Goal: Transaction & Acquisition: Purchase product/service

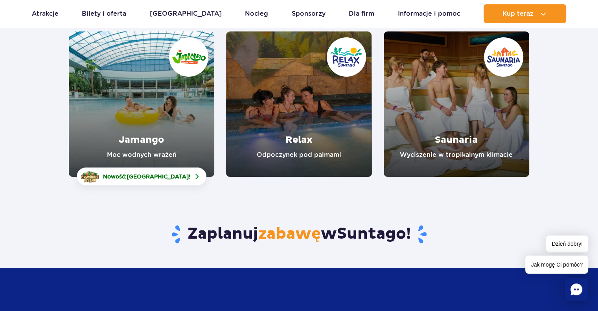
scroll to position [28, 0]
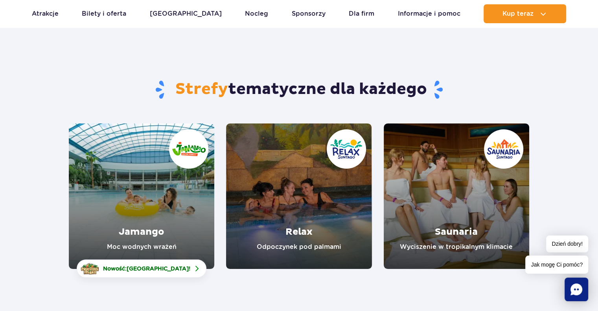
click at [293, 190] on link "Relax" at bounding box center [299, 197] width 146 height 146
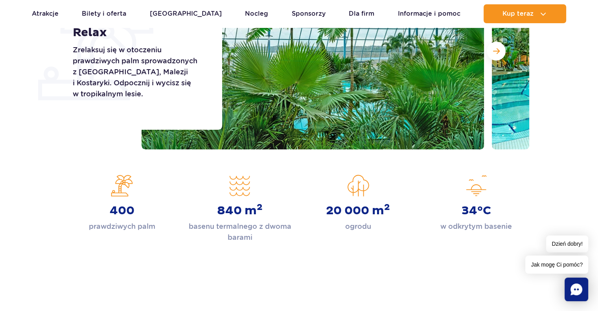
scroll to position [105, 0]
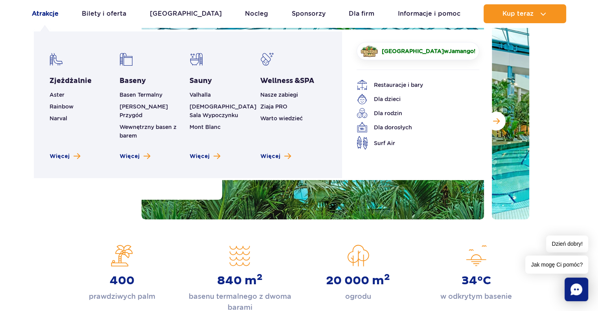
click at [46, 15] on link "Atrakcje" at bounding box center [45, 13] width 27 height 19
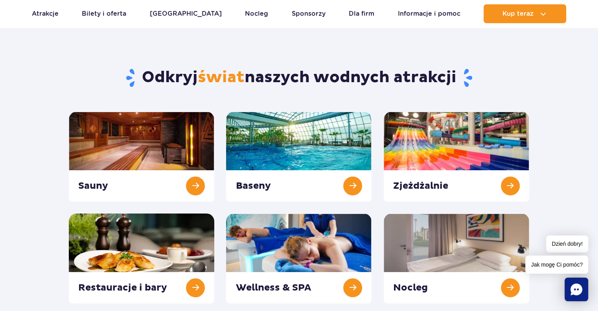
scroll to position [39, 0]
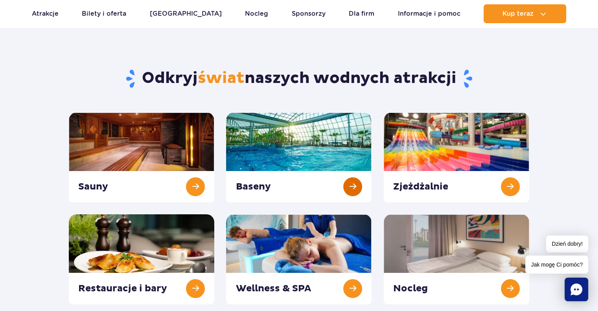
click at [349, 184] on link at bounding box center [299, 158] width 146 height 90
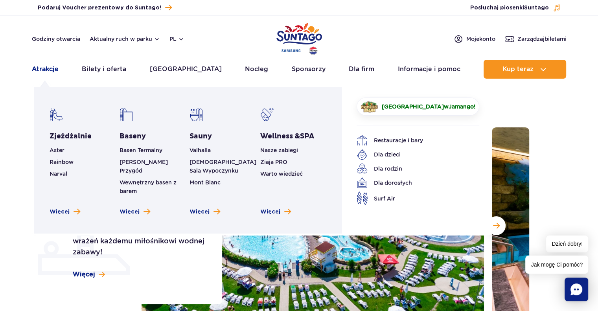
click at [48, 68] on link "Atrakcje" at bounding box center [45, 69] width 27 height 19
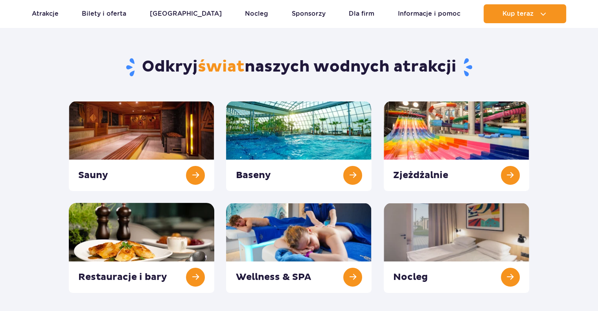
scroll to position [50, 0]
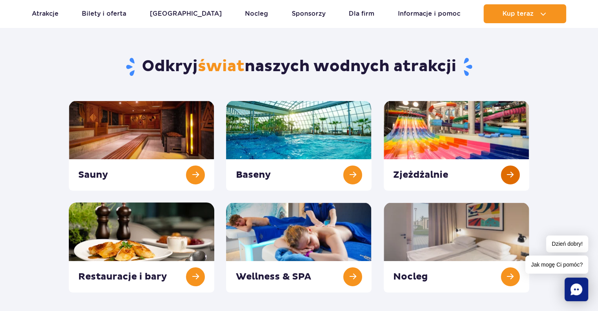
click at [427, 144] on link at bounding box center [457, 146] width 146 height 90
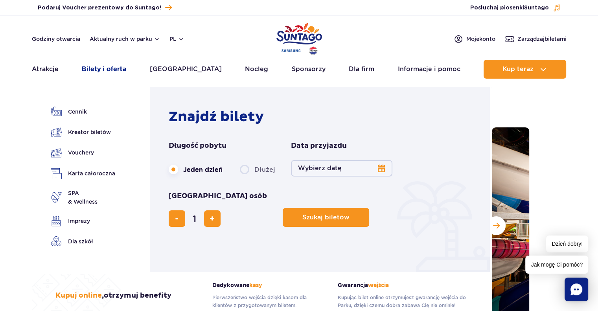
click at [122, 70] on link "Bilety i oferta" at bounding box center [104, 69] width 44 height 19
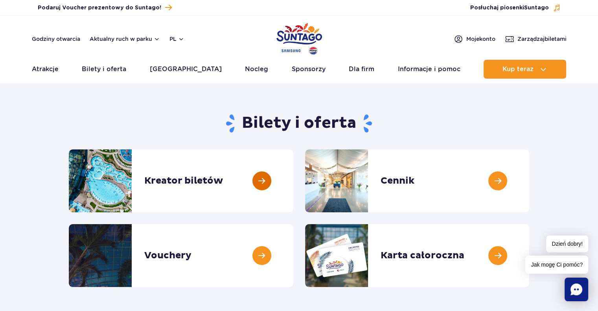
click at [293, 182] on link at bounding box center [293, 180] width 0 height 63
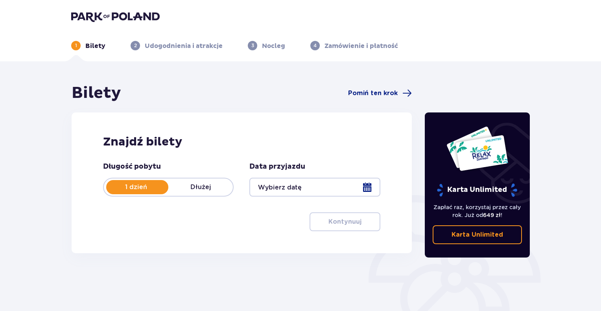
click at [366, 190] on div at bounding box center [314, 187] width 131 height 19
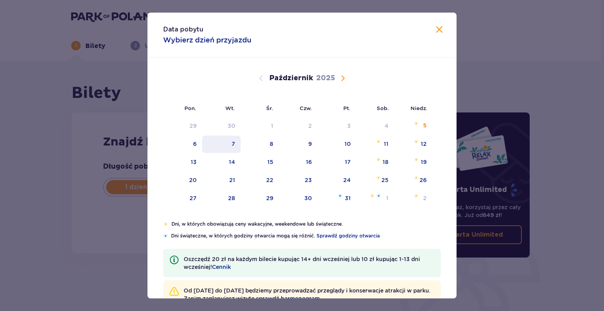
click at [234, 144] on div "7" at bounding box center [234, 144] width 4 height 8
type input "[DATE]"
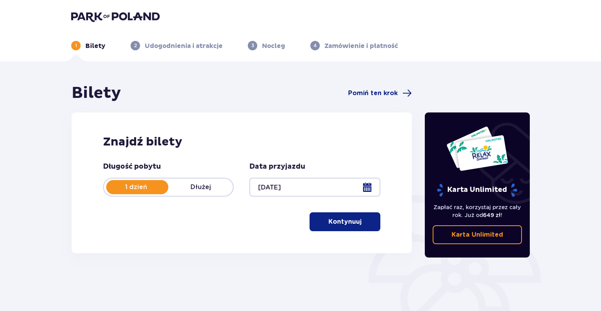
click at [365, 186] on div at bounding box center [314, 187] width 131 height 19
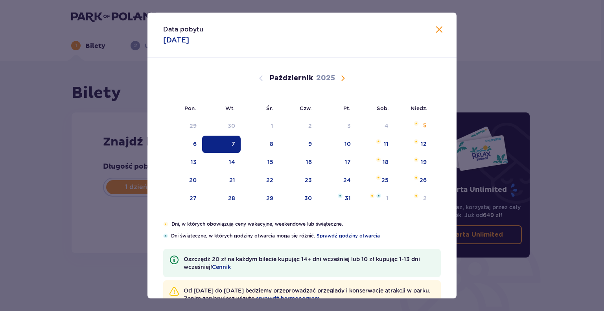
click at [228, 142] on div "7" at bounding box center [221, 144] width 39 height 17
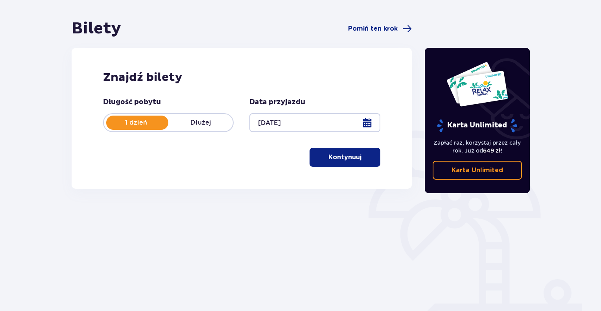
scroll to position [65, 0]
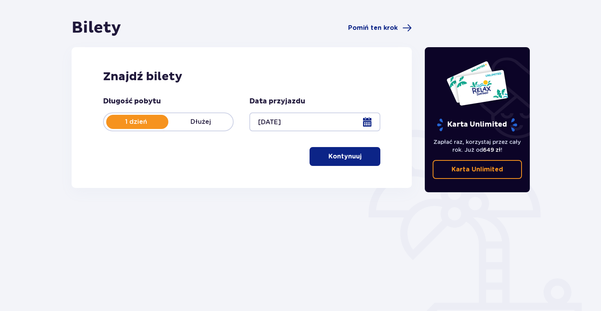
click at [351, 159] on p "Kontynuuj" at bounding box center [344, 156] width 33 height 9
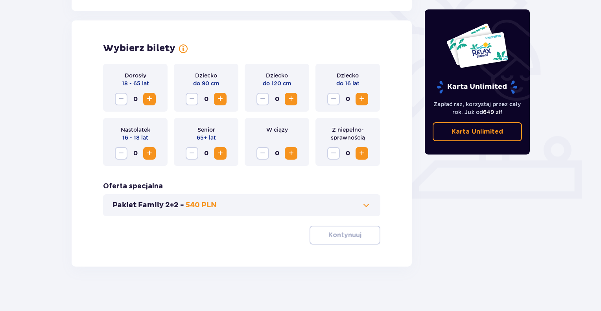
scroll to position [210, 0]
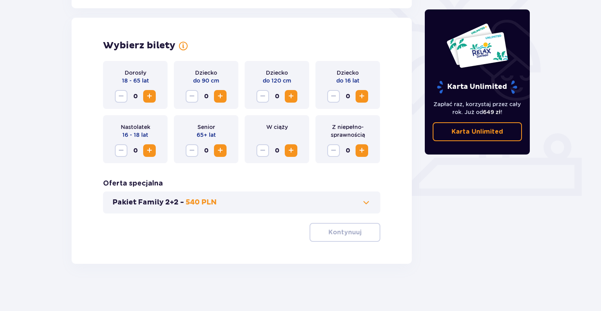
click at [151, 100] on span "Zwiększ" at bounding box center [149, 96] width 9 height 9
click at [364, 96] on span "Zwiększ" at bounding box center [361, 96] width 9 height 9
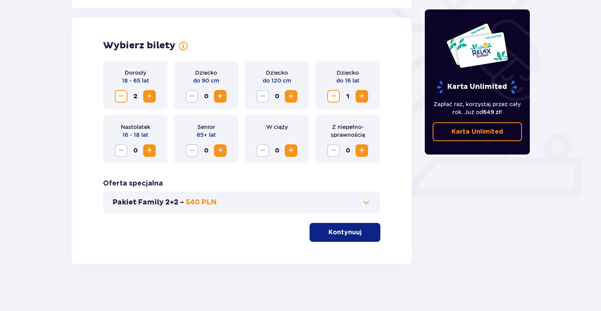
click at [364, 96] on span "Zwiększ" at bounding box center [361, 96] width 9 height 9
click at [347, 206] on button "Pakiet Family 2+2 - 540 PLN" at bounding box center [242, 202] width 258 height 9
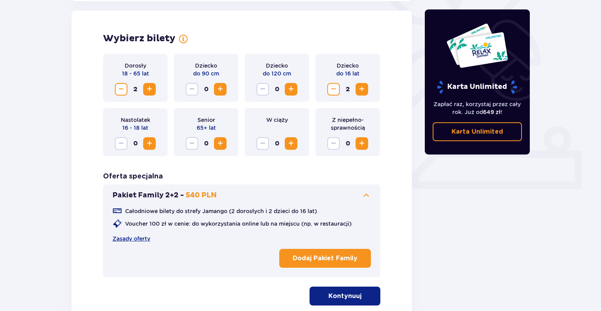
scroll to position [219, 0]
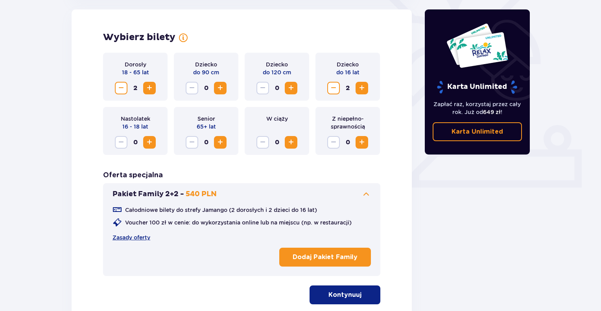
click at [329, 254] on p "Dodaj Pakiet Family" at bounding box center [325, 257] width 65 height 9
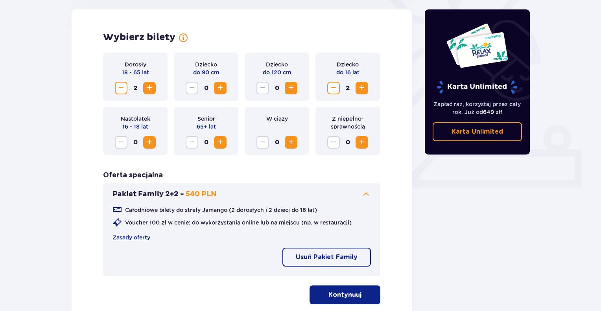
scroll to position [281, 0]
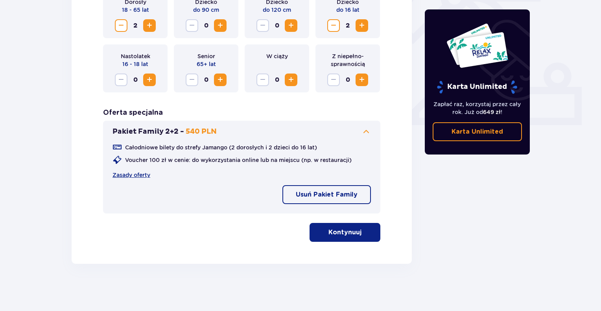
click at [337, 242] on div "Wybierz bilety Dorosły 18 - 65 lat 2 Dziecko do 90 cm 0 Dziecko do 120 cm 0 Dzi…" at bounding box center [242, 105] width 340 height 317
click at [343, 238] on button "Kontynuuj" at bounding box center [345, 232] width 71 height 19
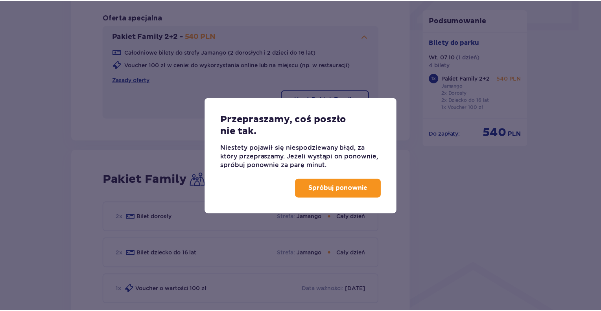
scroll to position [507, 0]
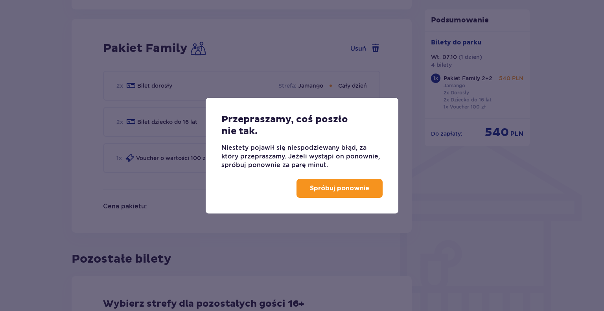
click at [348, 184] on p "Spróbuj ponownie" at bounding box center [339, 188] width 59 height 9
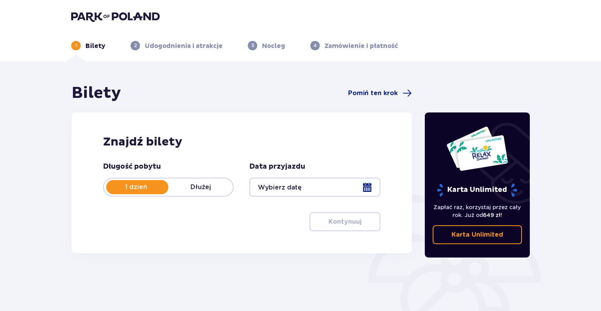
click at [365, 188] on div at bounding box center [314, 187] width 131 height 19
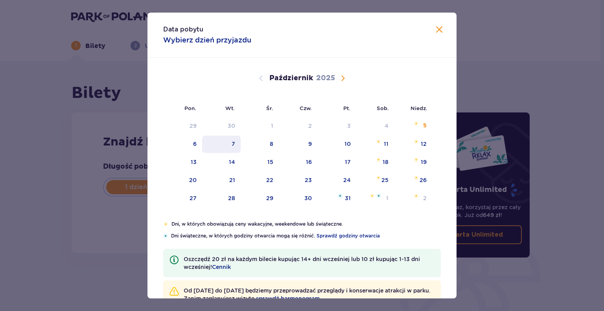
click at [233, 142] on div "7" at bounding box center [234, 144] width 4 height 8
type input "07.10.25"
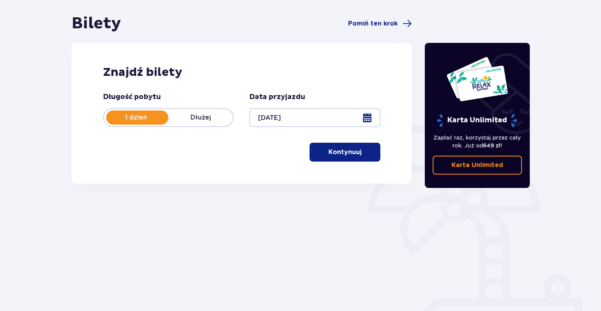
scroll to position [90, 0]
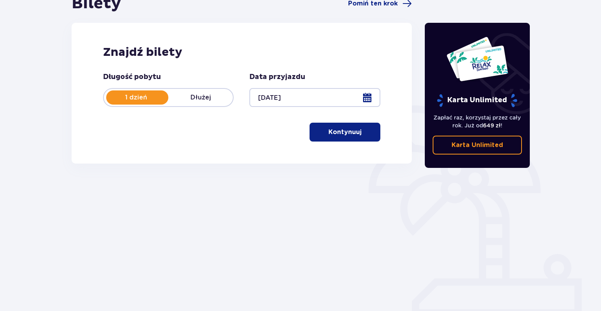
click at [340, 131] on p "Kontynuuj" at bounding box center [344, 132] width 33 height 9
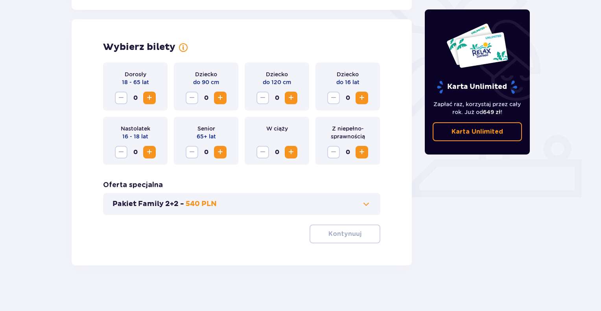
scroll to position [210, 0]
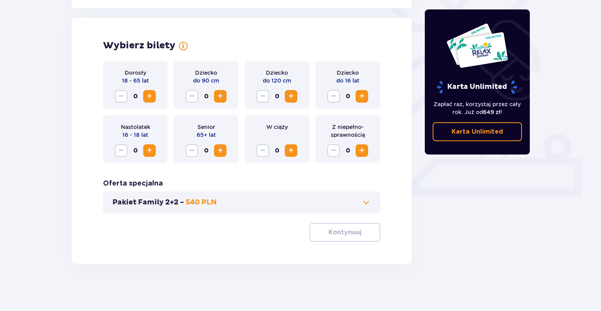
click at [149, 98] on span "Zwiększ" at bounding box center [149, 96] width 9 height 9
click at [363, 97] on span "Zwiększ" at bounding box center [361, 96] width 9 height 9
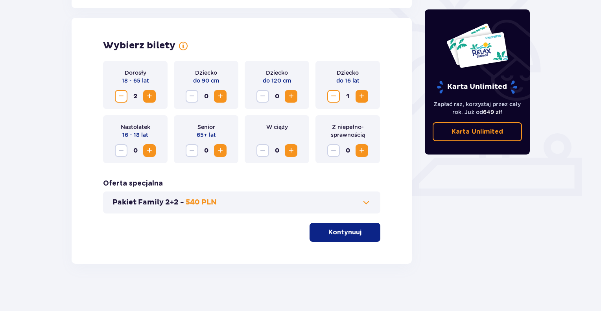
click at [363, 97] on span "Zwiększ" at bounding box center [361, 96] width 9 height 9
click at [349, 235] on p "Kontynuuj" at bounding box center [344, 232] width 33 height 9
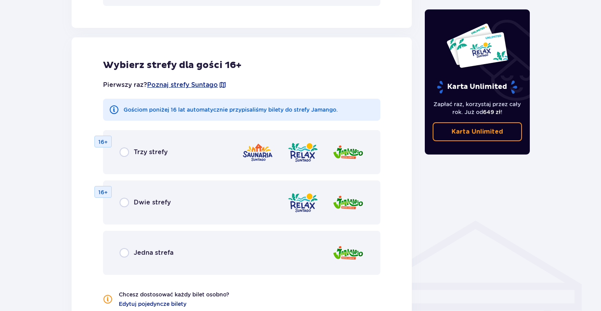
scroll to position [437, 0]
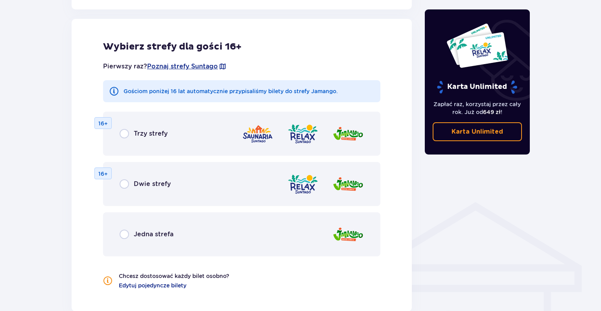
click at [126, 133] on input "radio" at bounding box center [124, 133] width 9 height 9
radio input "true"
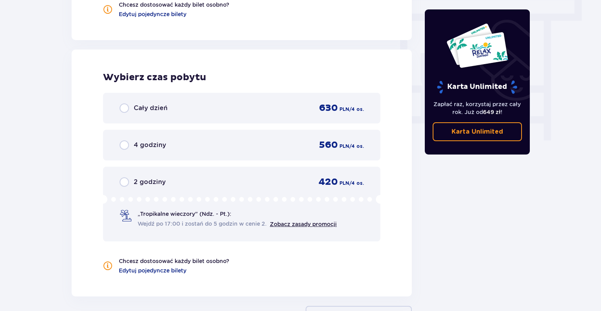
scroll to position [739, 0]
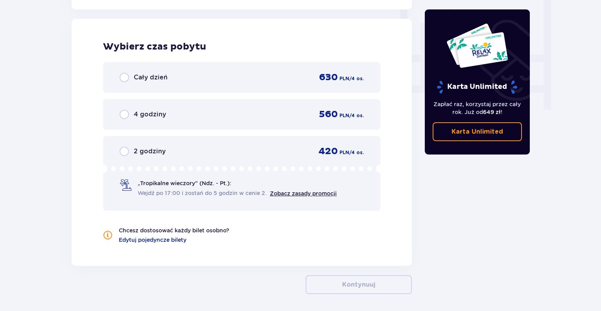
click at [125, 77] on input "radio" at bounding box center [124, 77] width 9 height 9
radio input "true"
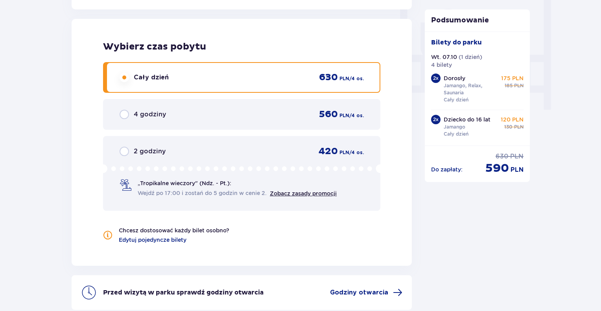
scroll to position [812, 0]
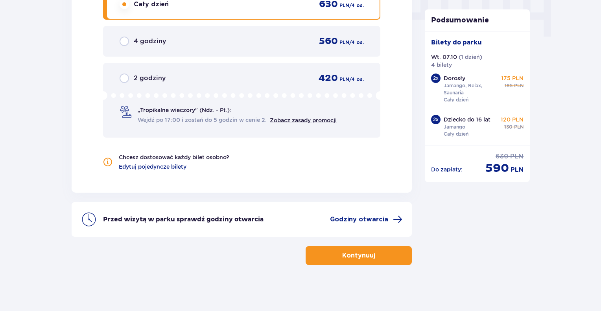
click at [370, 199] on div "Przed wizytą w parku sprawdź godziny otwarcia Godziny otwarcia" at bounding box center [242, 215] width 340 height 44
click at [348, 256] on p "Kontynuuj" at bounding box center [358, 255] width 33 height 9
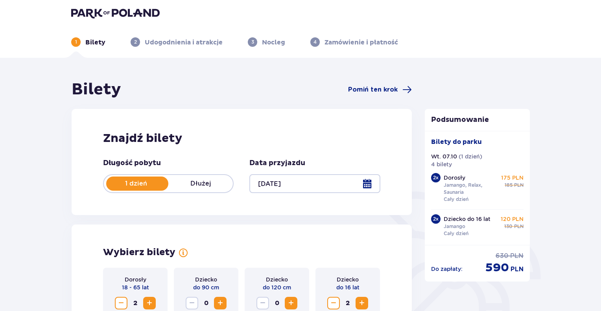
type input "07.10.25"
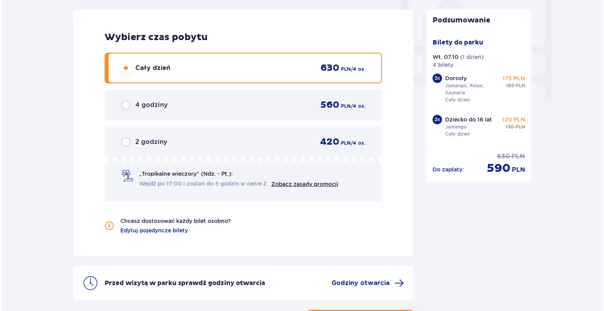
scroll to position [812, 0]
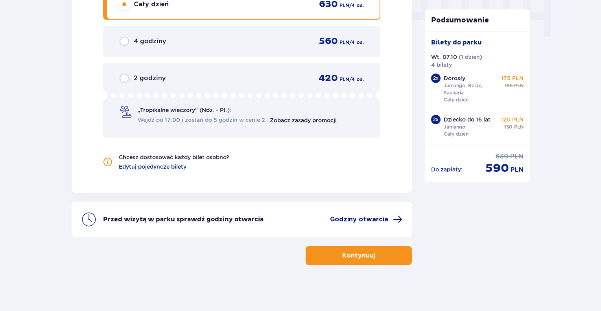
click at [362, 220] on span "Godziny otwarcia" at bounding box center [359, 219] width 58 height 9
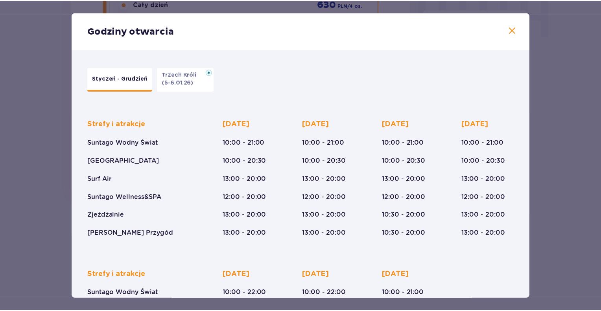
scroll to position [105, 0]
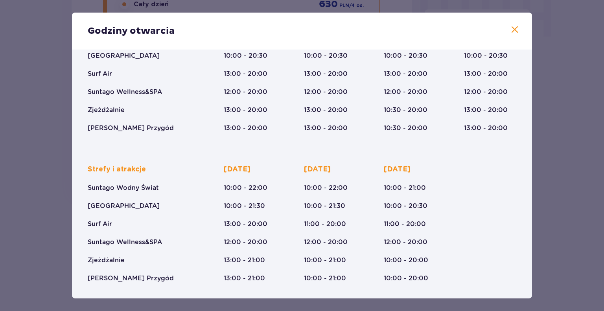
click at [514, 31] on span at bounding box center [514, 29] width 9 height 9
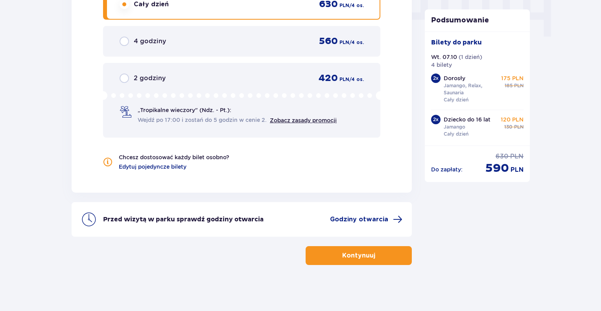
click at [374, 255] on span "button" at bounding box center [376, 255] width 9 height 9
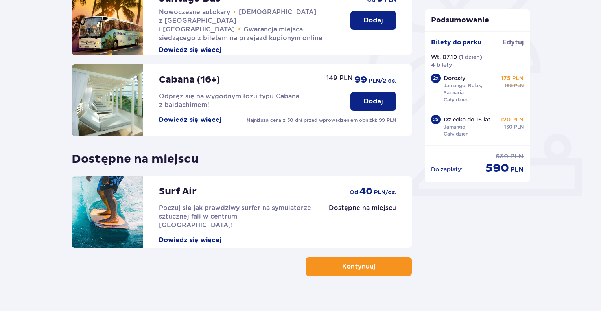
scroll to position [219, 0]
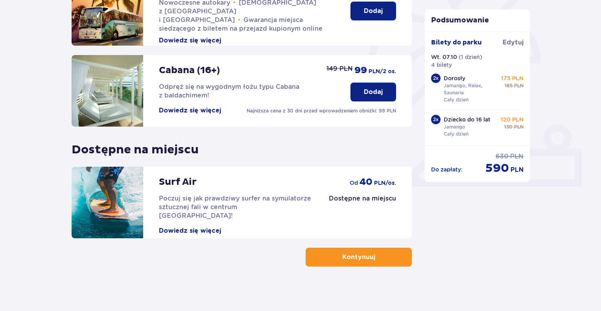
click at [364, 254] on p "Kontynuuj" at bounding box center [358, 257] width 33 height 9
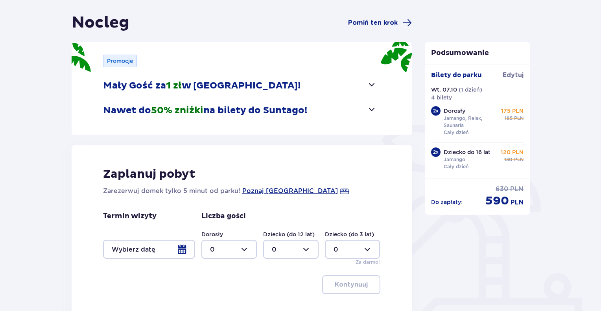
scroll to position [85, 0]
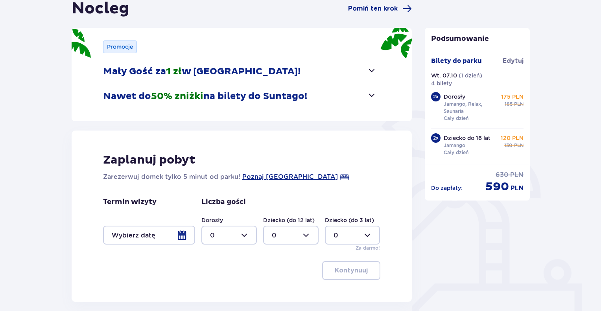
click at [306, 100] on p "Nawet do 50% zniżki na bilety do Suntago!" at bounding box center [205, 96] width 204 height 12
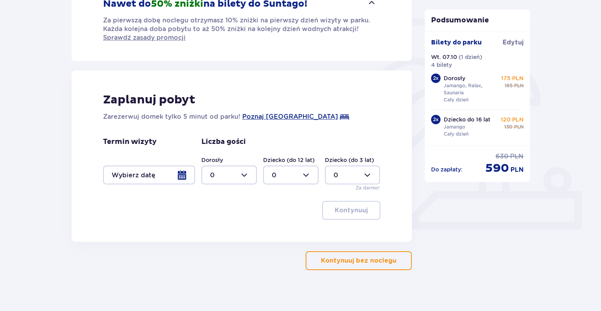
scroll to position [178, 0]
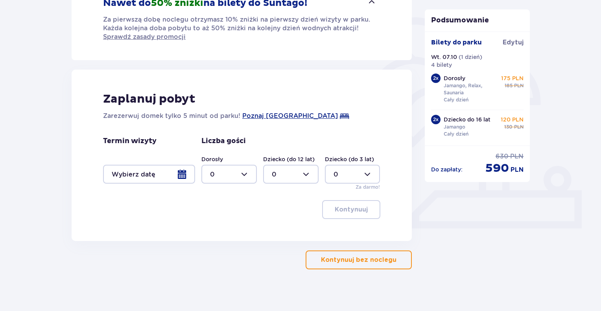
click at [378, 259] on p "Kontynuuj bez noclegu" at bounding box center [359, 260] width 76 height 9
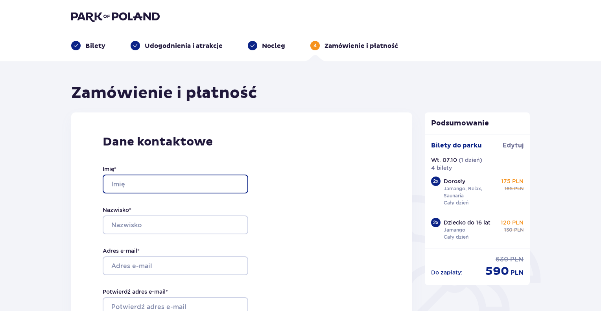
click at [190, 184] on input "Imię *" at bounding box center [176, 184] width 146 height 19
type input "Tomasz"
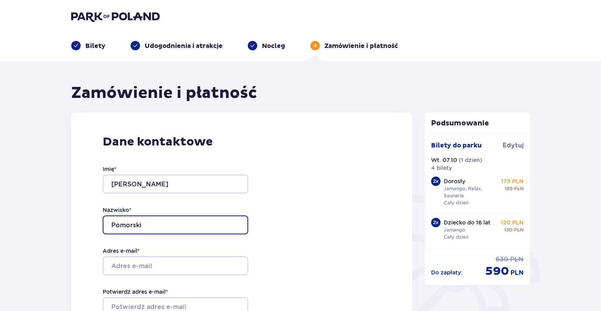
type input "Pomorski"
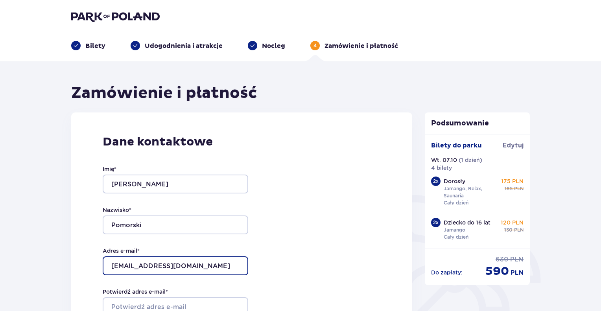
type input "[EMAIL_ADDRESS][DOMAIN_NAME]"
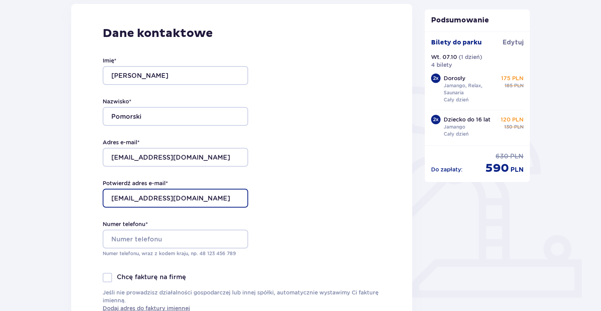
scroll to position [110, 0]
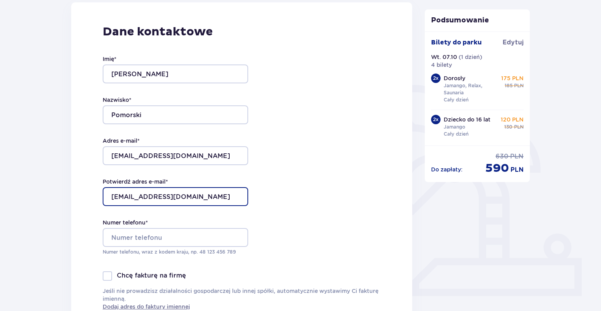
type input "[EMAIL_ADDRESS][DOMAIN_NAME]"
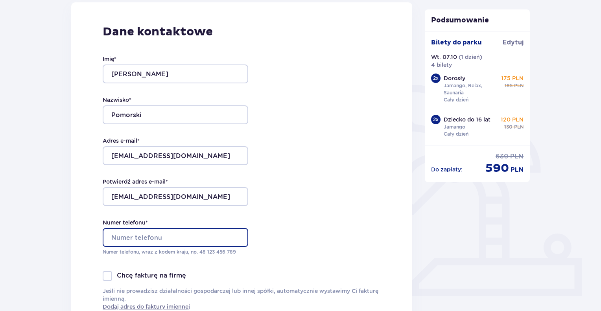
click at [131, 234] on input "Numer telefonu *" at bounding box center [176, 237] width 146 height 19
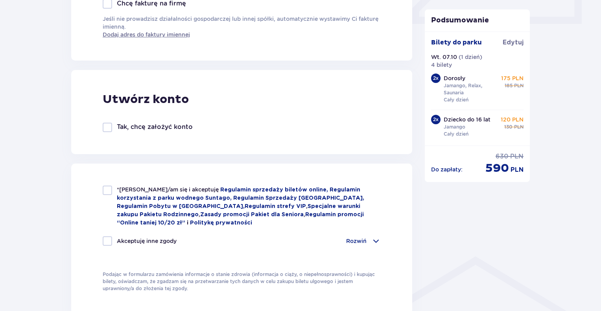
scroll to position [384, 0]
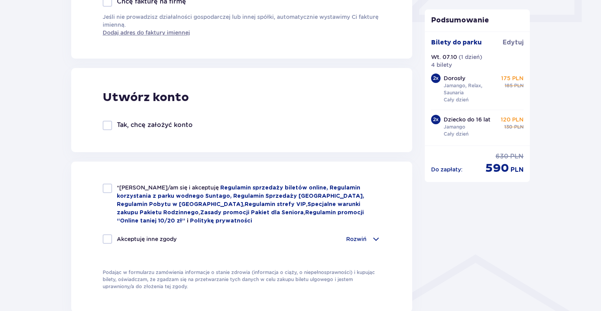
type input "501476811"
click at [110, 187] on div at bounding box center [107, 188] width 9 height 9
checkbox input "true"
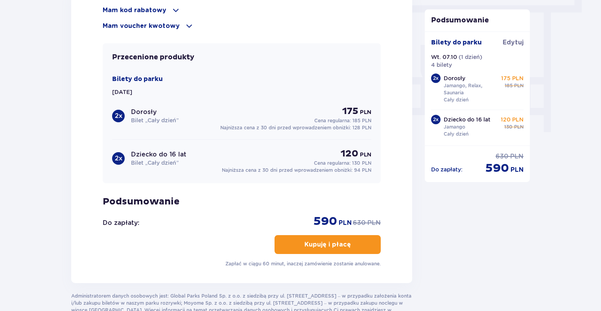
scroll to position [717, 0]
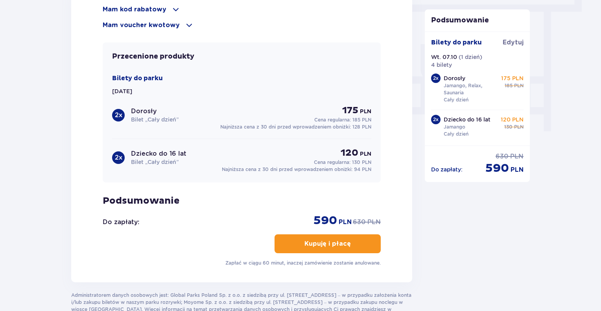
click at [326, 247] on button "Kupuję i płacę" at bounding box center [328, 243] width 106 height 19
